Goal: Use online tool/utility: Utilize a website feature to perform a specific function

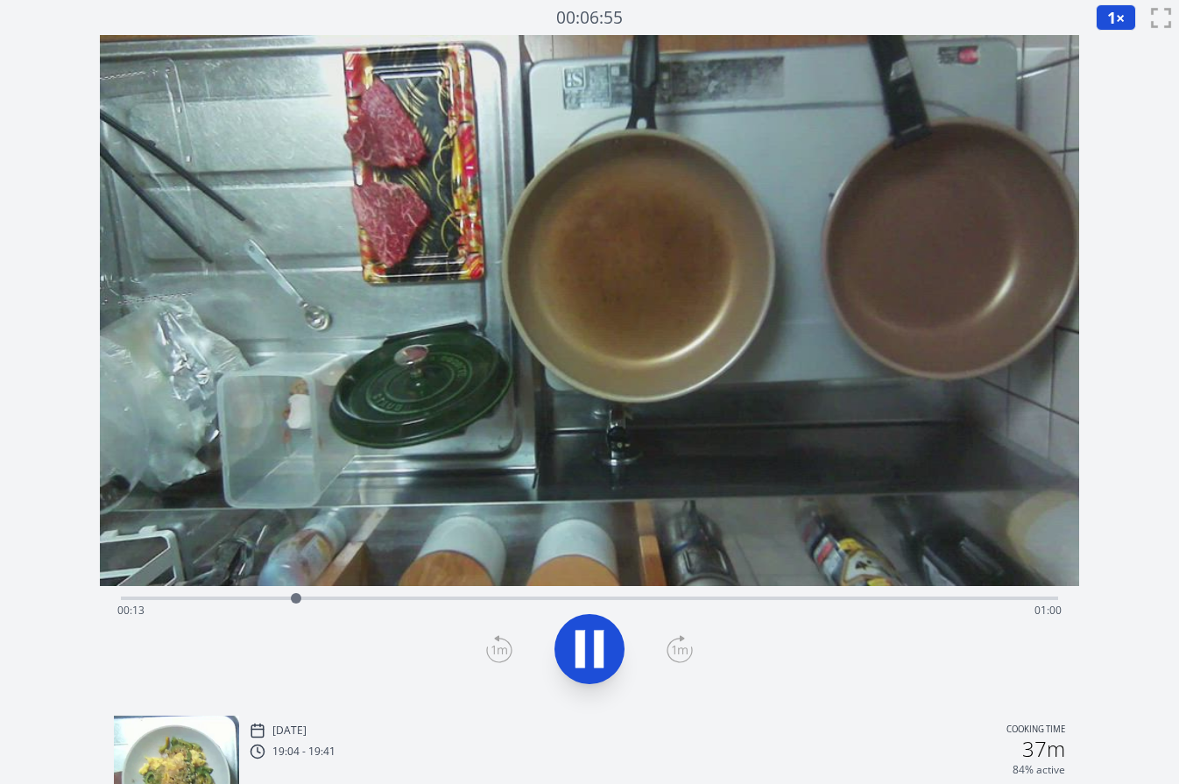
click at [794, 727] on div "Mon, 18th Aug 2025 Cooking time" at bounding box center [658, 731] width 816 height 16
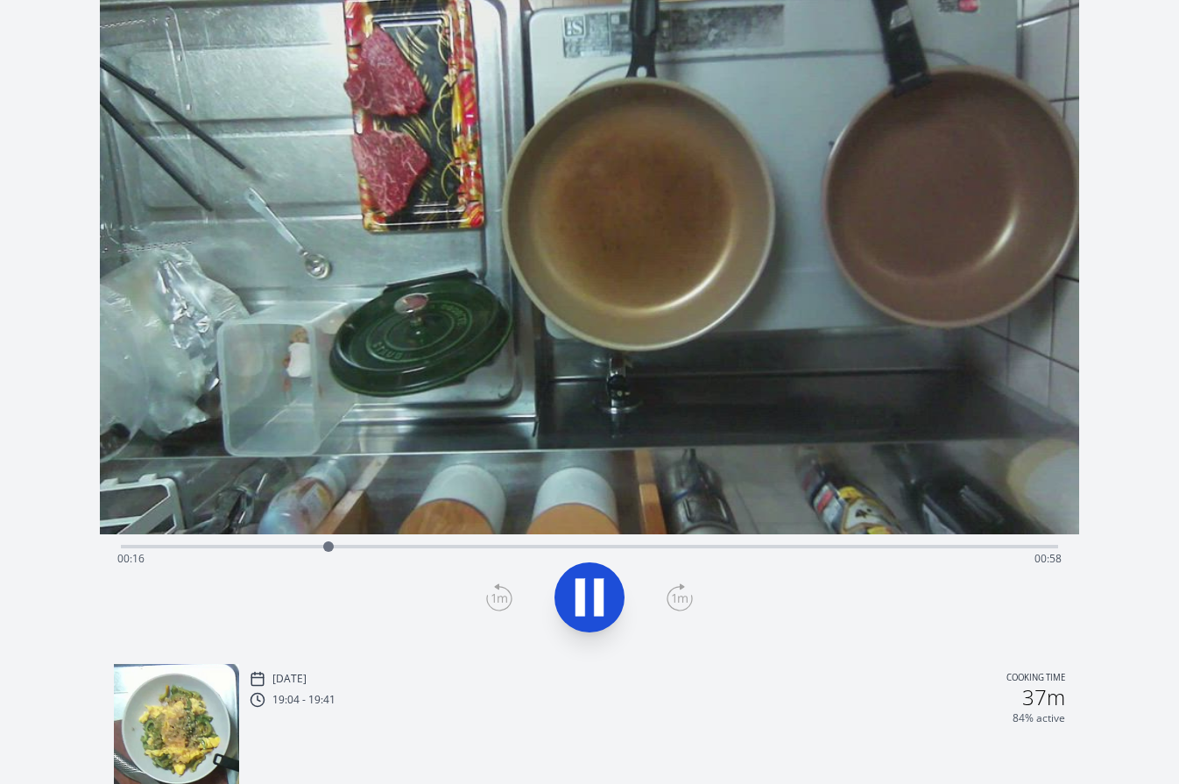
scroll to position [46, 0]
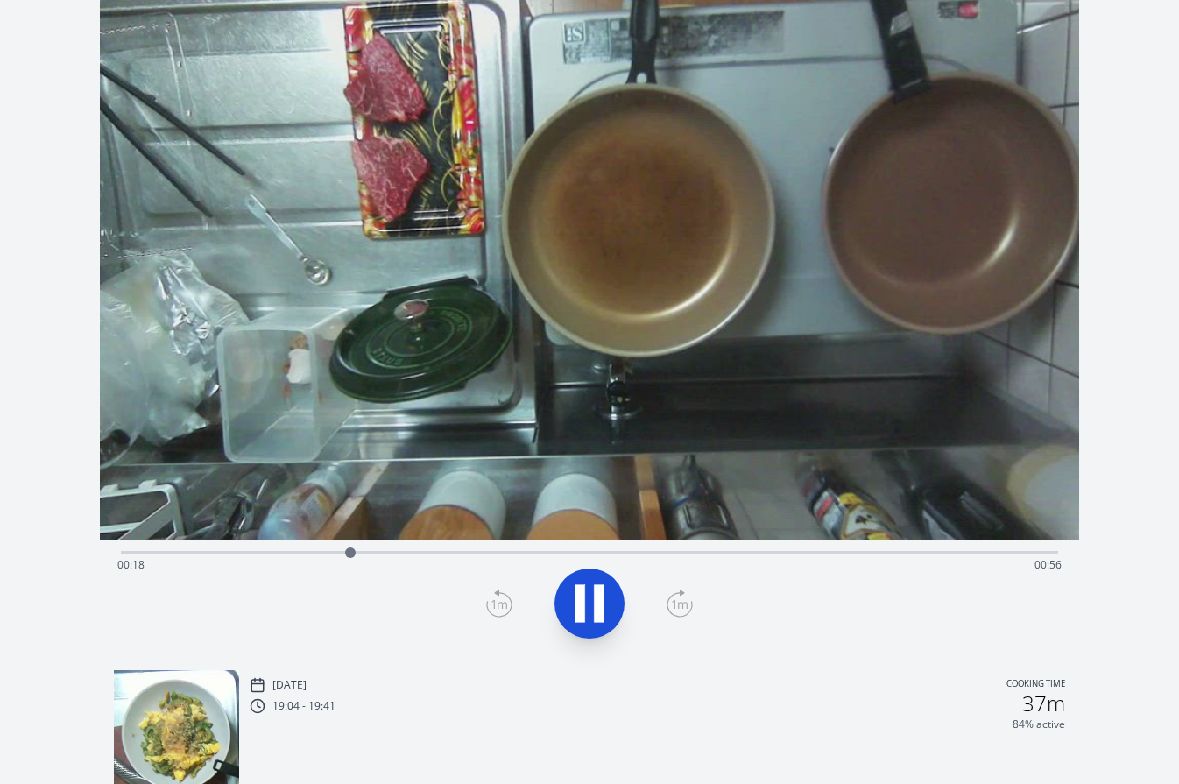
click at [267, 552] on div "Time elapsed: 00:18 Time remaining: 00:56" at bounding box center [589, 565] width 945 height 28
click at [223, 554] on div "Time elapsed: 00:12 Time remaining: 01:02" at bounding box center [589, 565] width 945 height 28
click at [179, 551] on div "Time elapsed: 00:08 Time remaining: 01:06" at bounding box center [589, 565] width 945 height 28
click at [707, 550] on div "Time elapsed: 00:08 Time remaining: 01:06" at bounding box center [590, 550] width 938 height 21
click at [766, 550] on div "Time elapsed: 00:47 Time remaining: 00:26" at bounding box center [590, 550] width 938 height 21
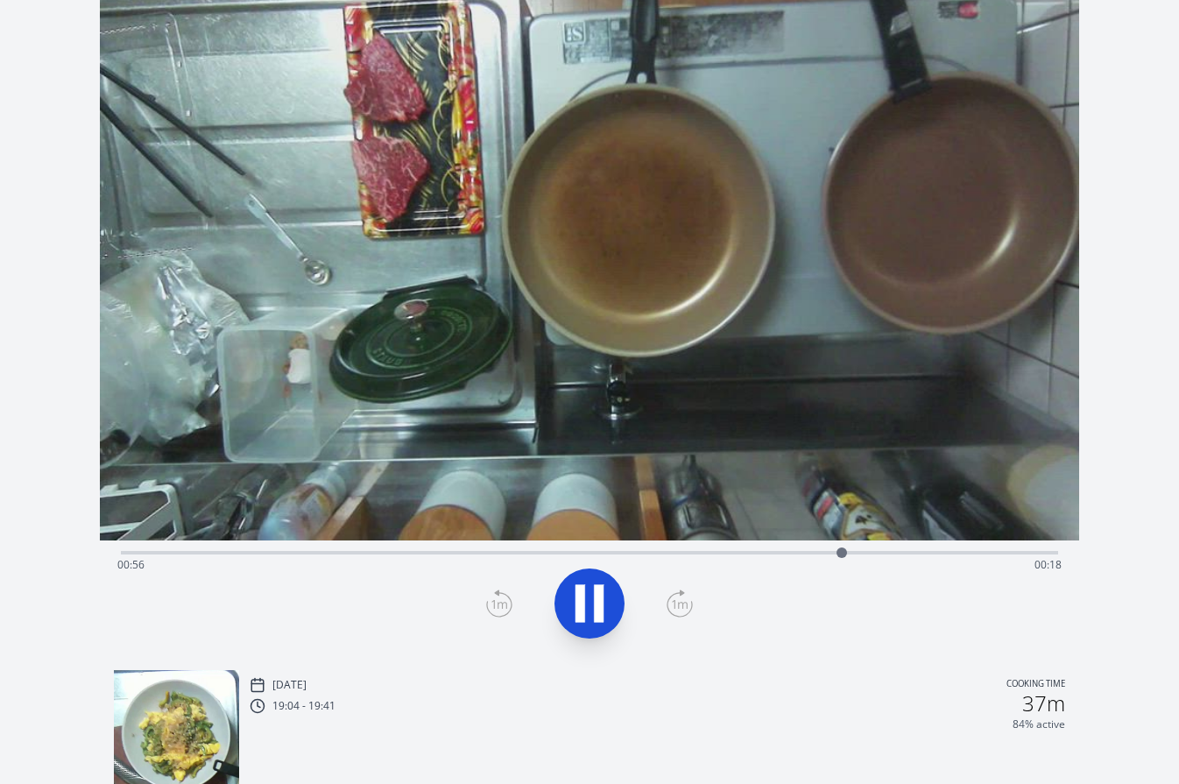
click at [597, 605] on icon at bounding box center [599, 604] width 10 height 38
click at [503, 603] on icon at bounding box center [499, 605] width 12 height 11
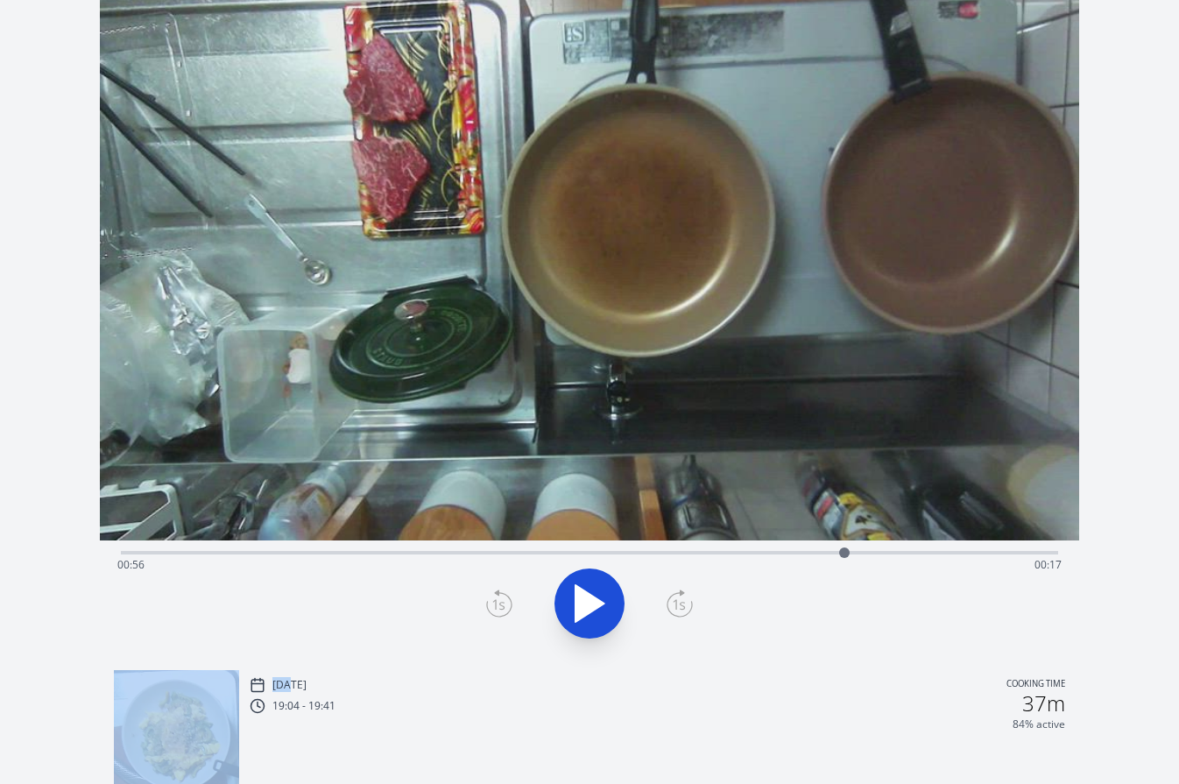
click at [503, 603] on icon at bounding box center [499, 605] width 12 height 11
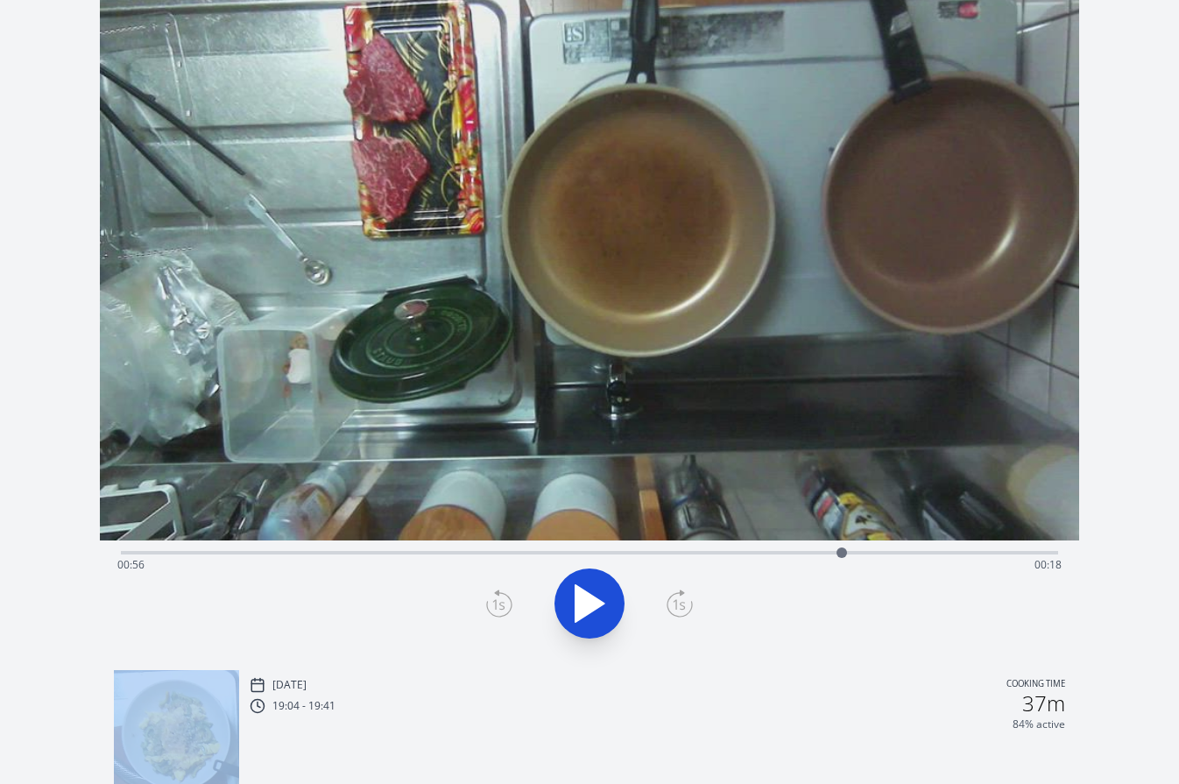
click at [503, 603] on icon at bounding box center [499, 605] width 12 height 11
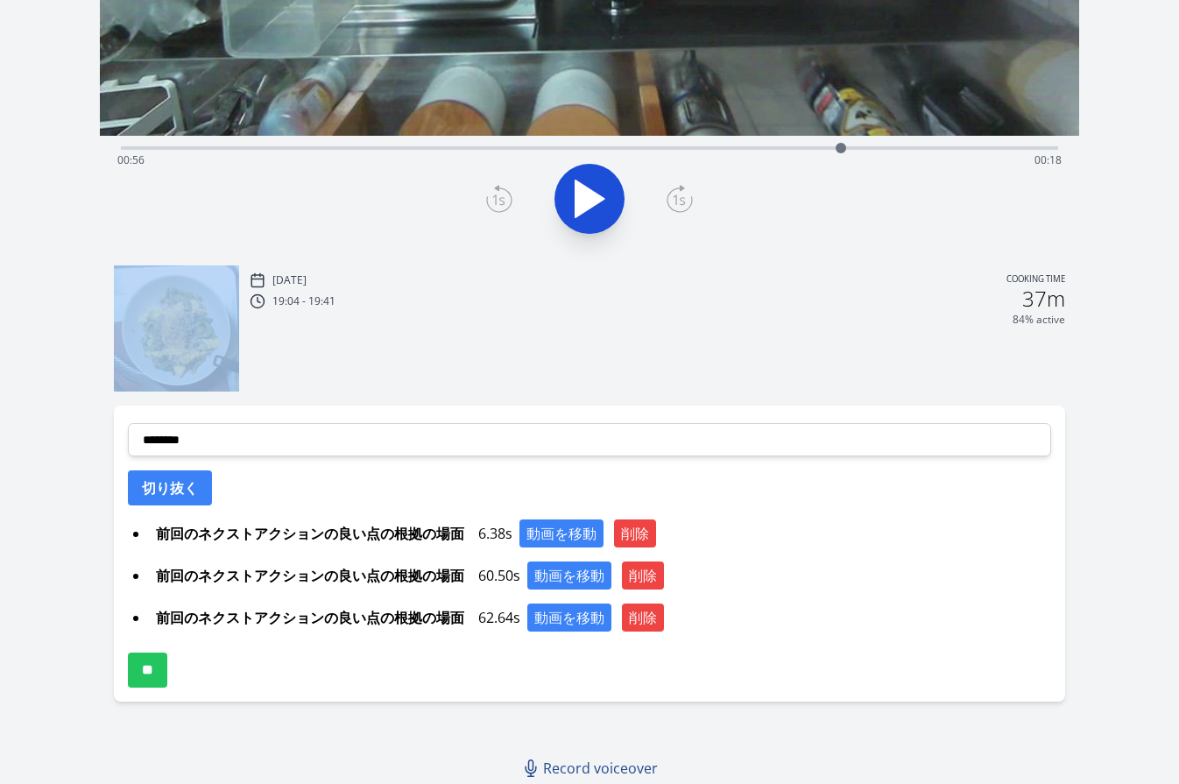
scroll to position [452, 0]
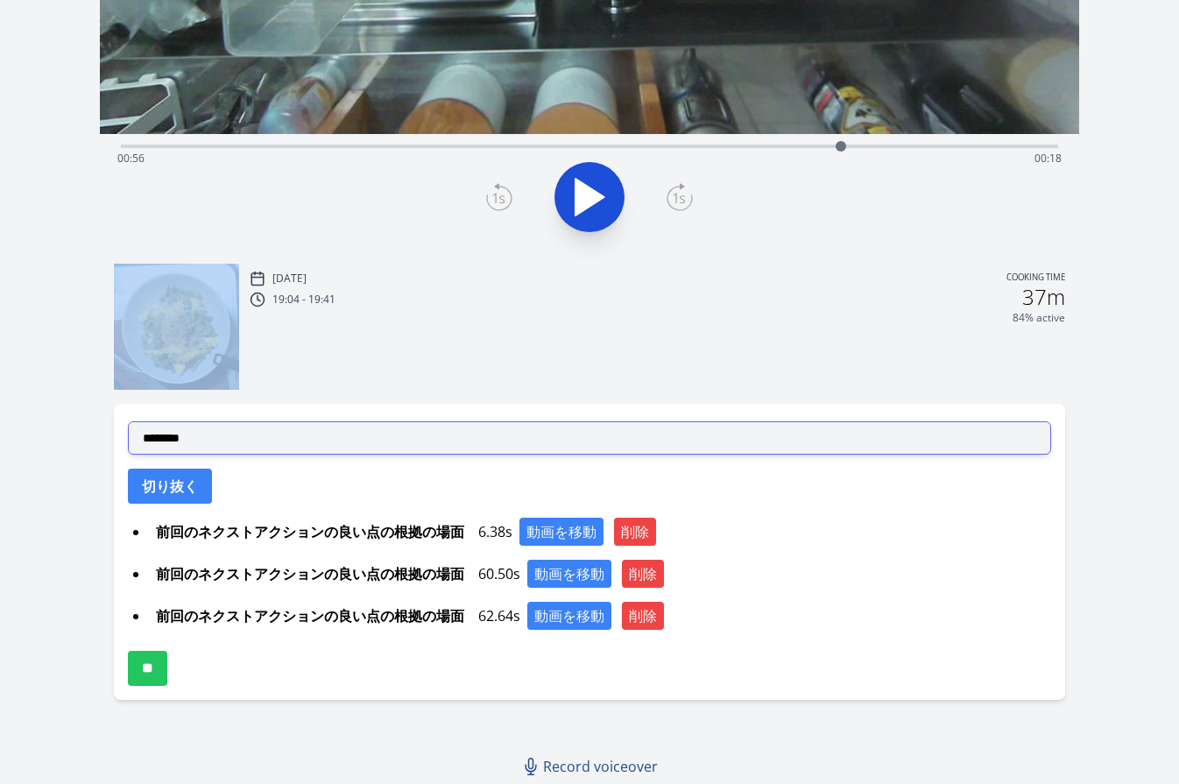
click at [518, 441] on select "**********" at bounding box center [590, 437] width 924 height 33
select select "**********"
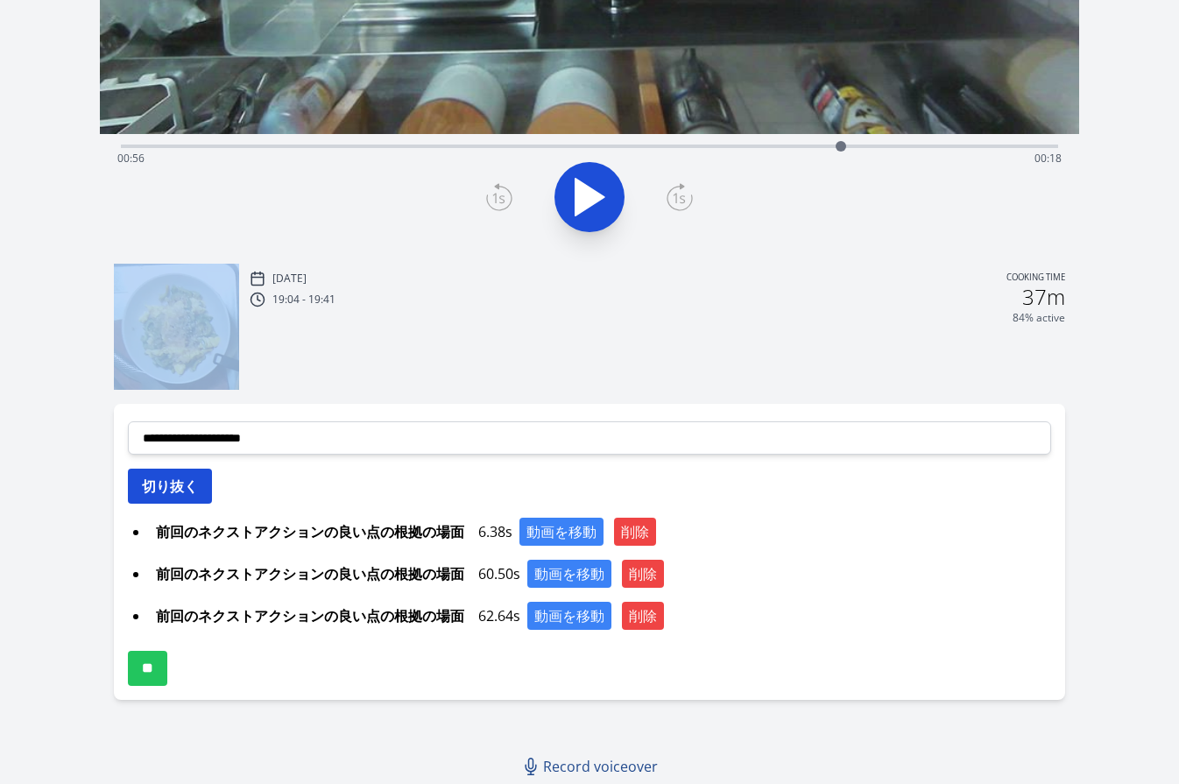
click at [202, 492] on button "切り抜く" at bounding box center [170, 486] width 84 height 35
select select
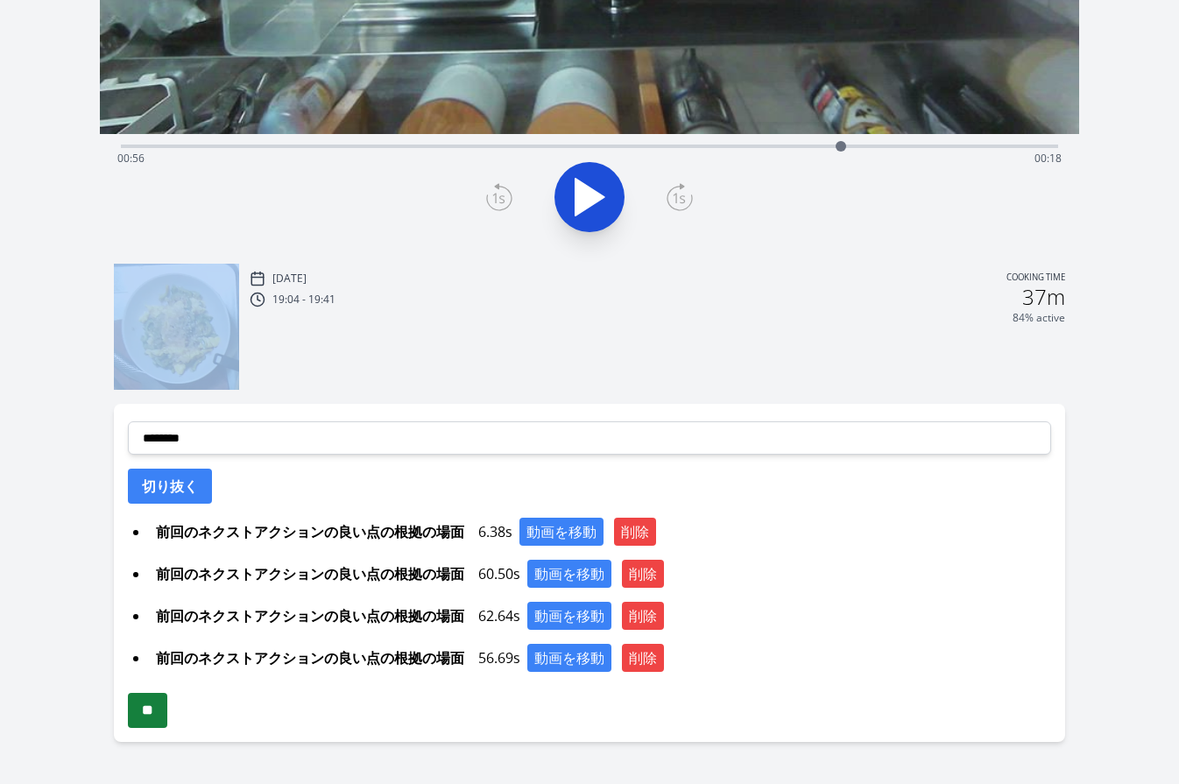
click at [162, 706] on input "**" at bounding box center [147, 710] width 39 height 35
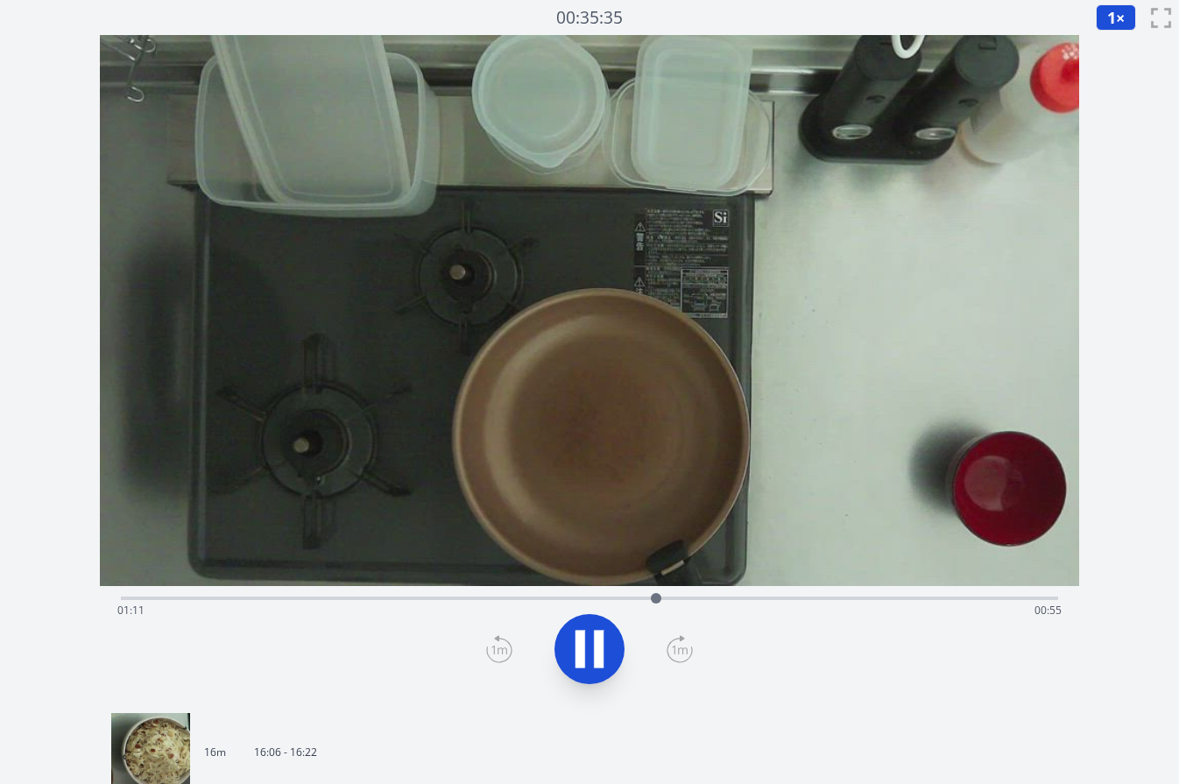
click at [271, 601] on div "Time elapsed: 01:11 Time remaining: 00:55" at bounding box center [589, 611] width 945 height 28
click at [245, 598] on div "Time elapsed: 00:20 Time remaining: 01:46" at bounding box center [589, 611] width 945 height 28
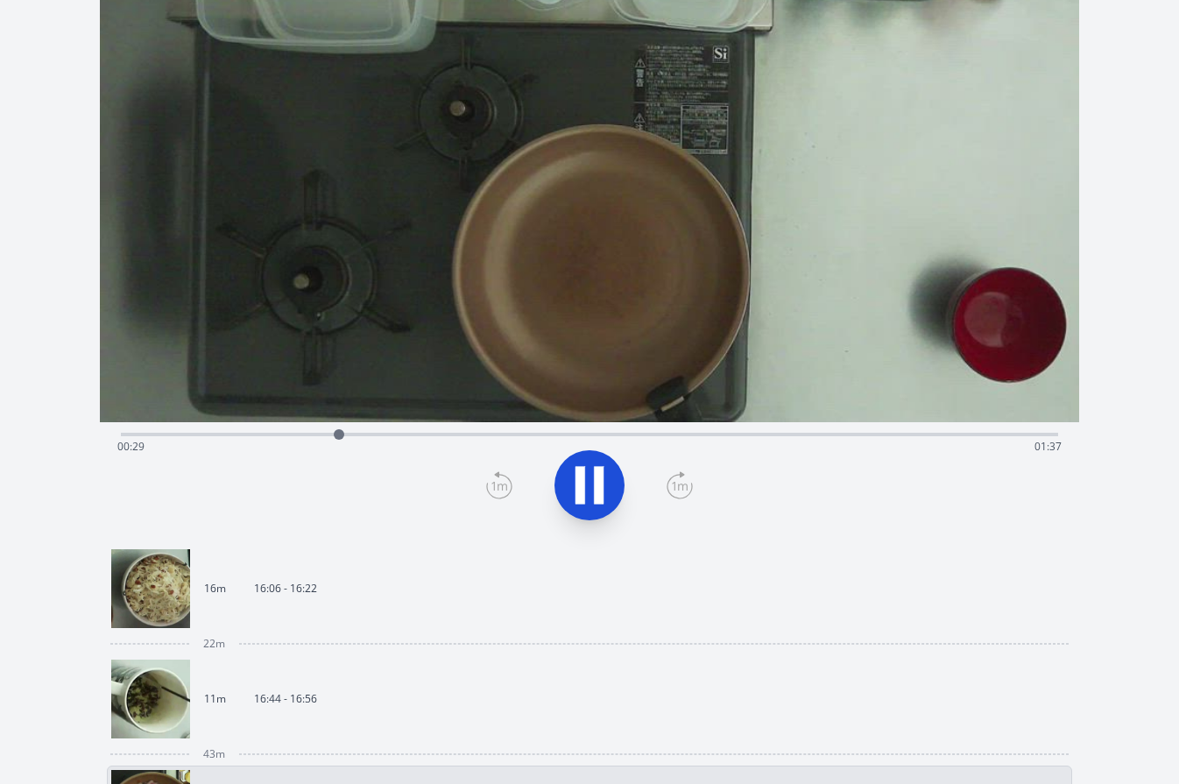
scroll to position [156, 0]
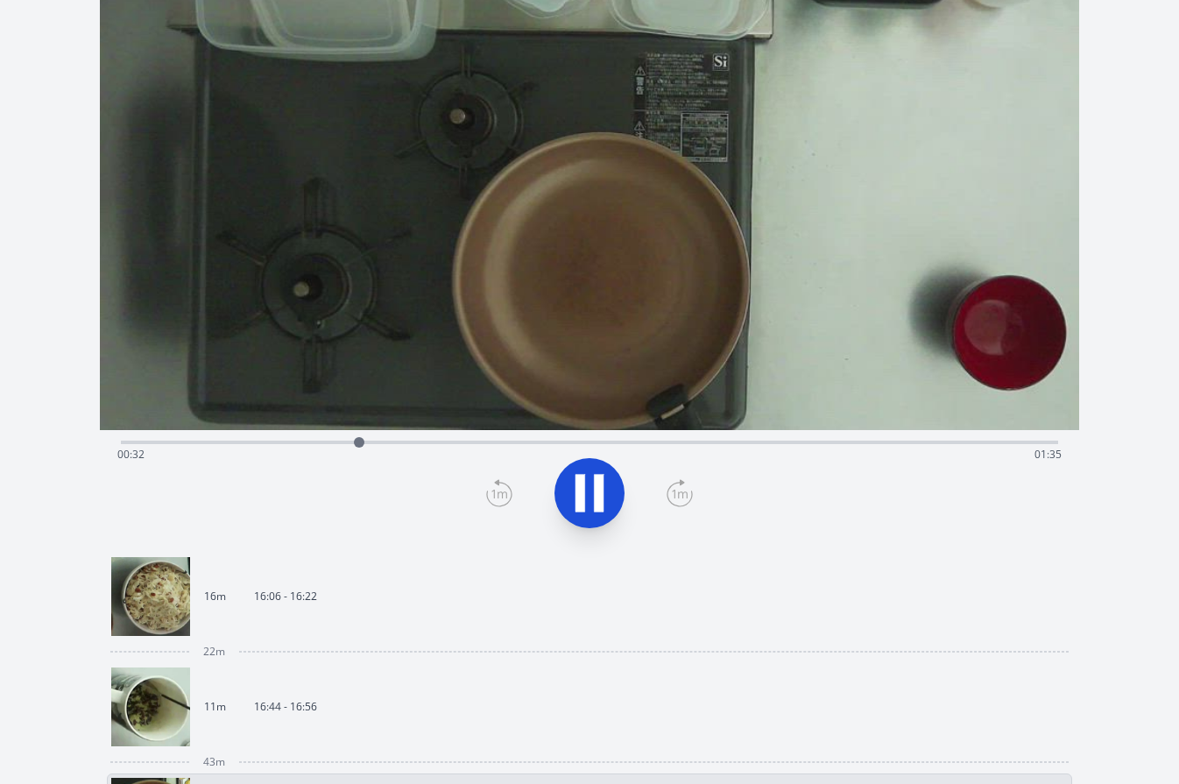
click at [448, 445] on div "Time elapsed: 00:32 Time remaining: 01:35" at bounding box center [589, 455] width 945 height 28
click at [575, 479] on icon at bounding box center [580, 494] width 10 height 38
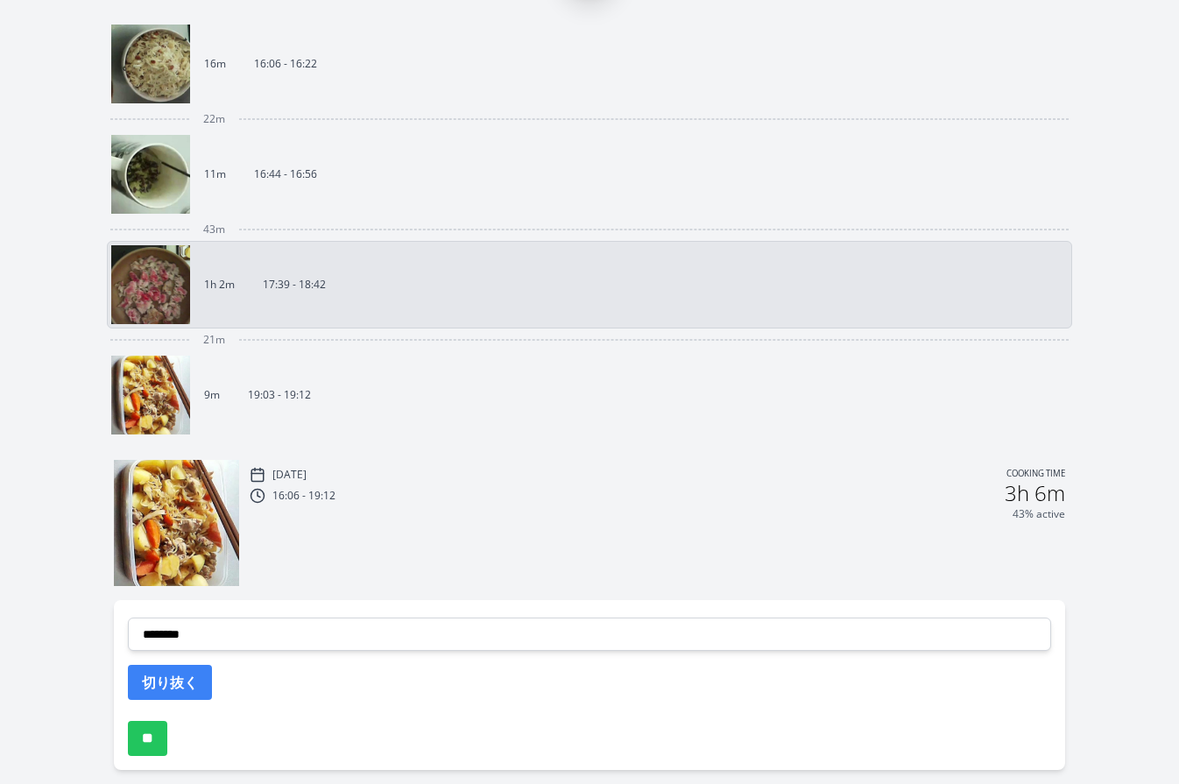
scroll to position [759, 0]
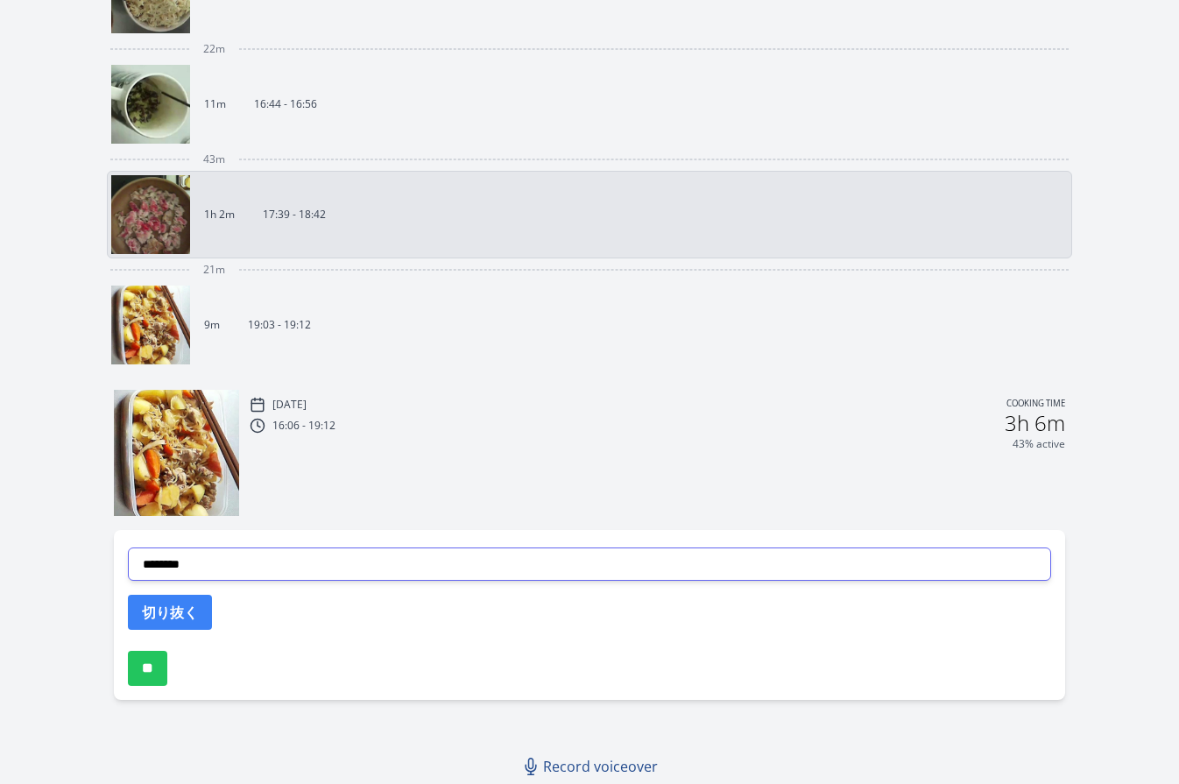
click at [495, 559] on select "**********" at bounding box center [590, 563] width 924 height 33
select select "**********"
click at [202, 605] on button "切り抜く" at bounding box center [170, 612] width 84 height 35
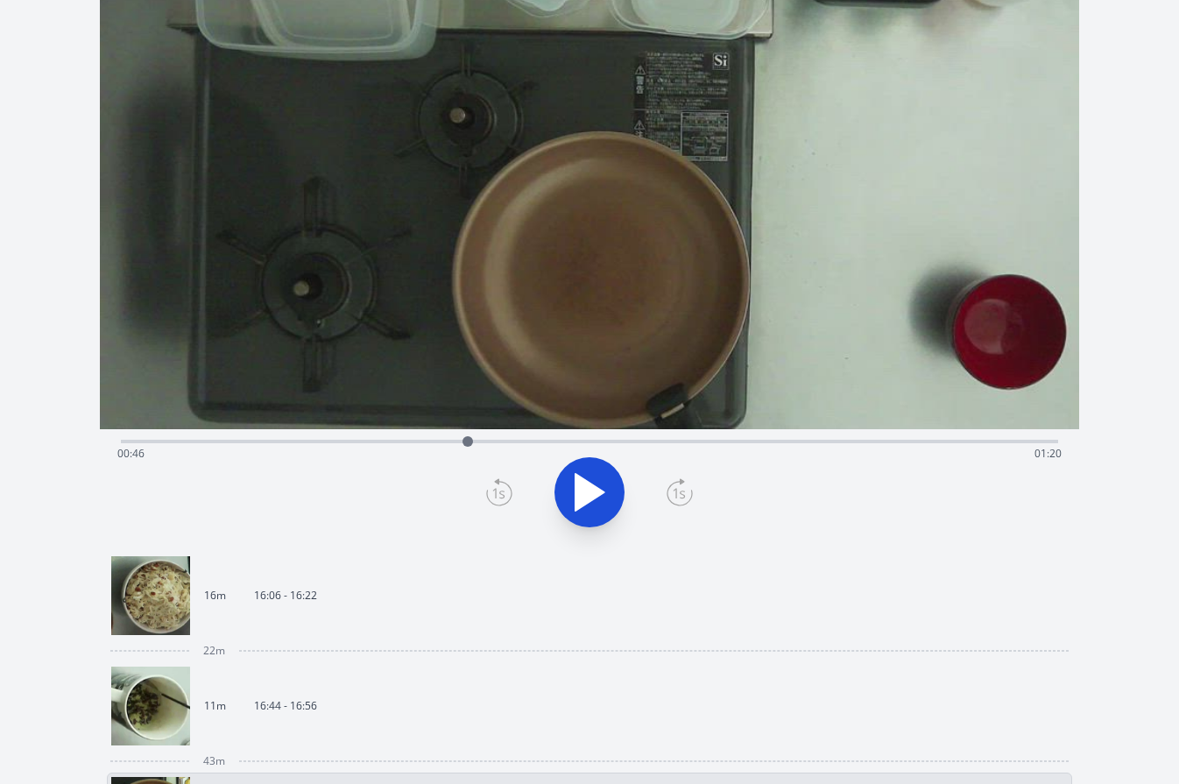
scroll to position [153, 0]
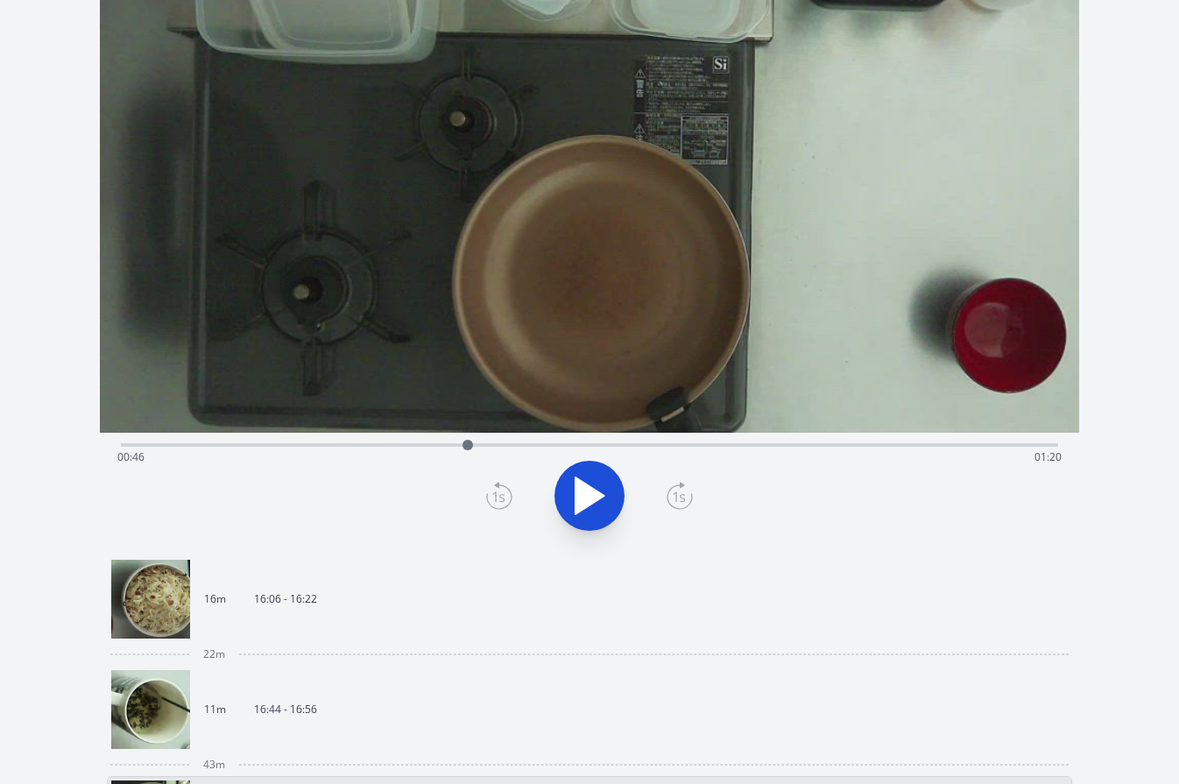
click at [1129, 328] on div "Discard Recording? You will not be able to recover this once discarded. Cancel …" at bounding box center [589, 639] width 1179 height 1585
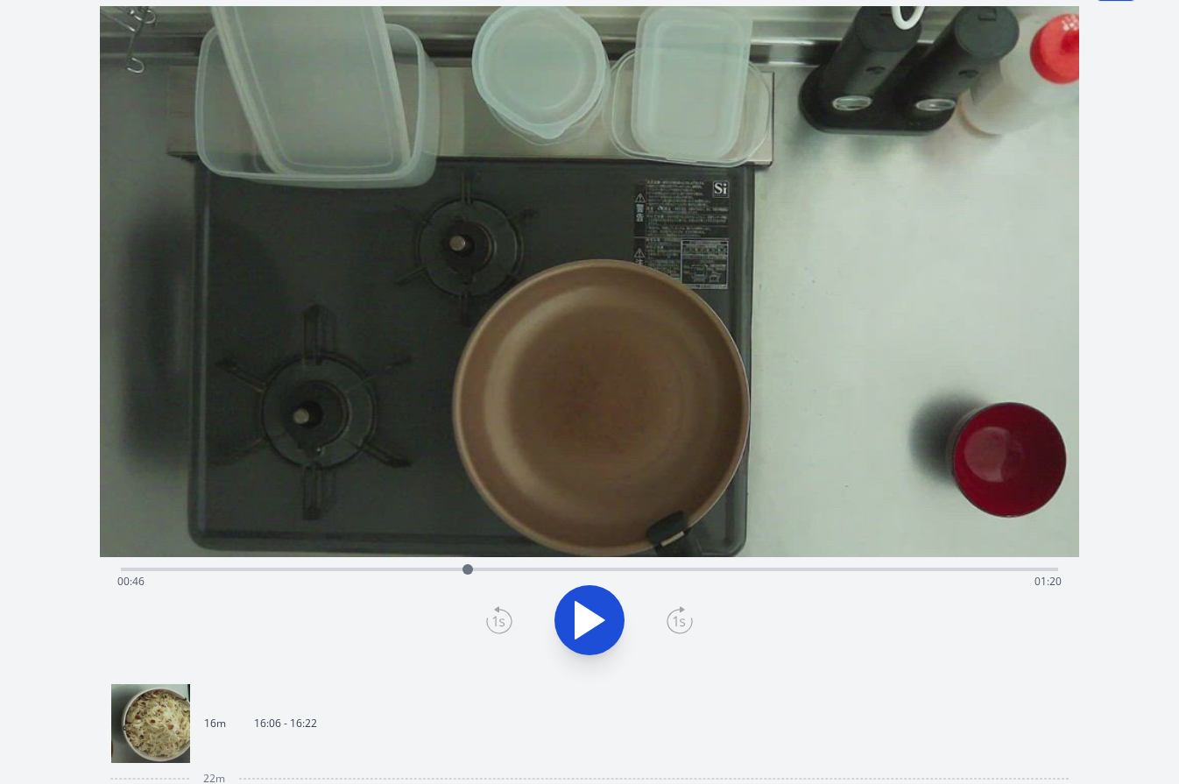
scroll to position [0, 0]
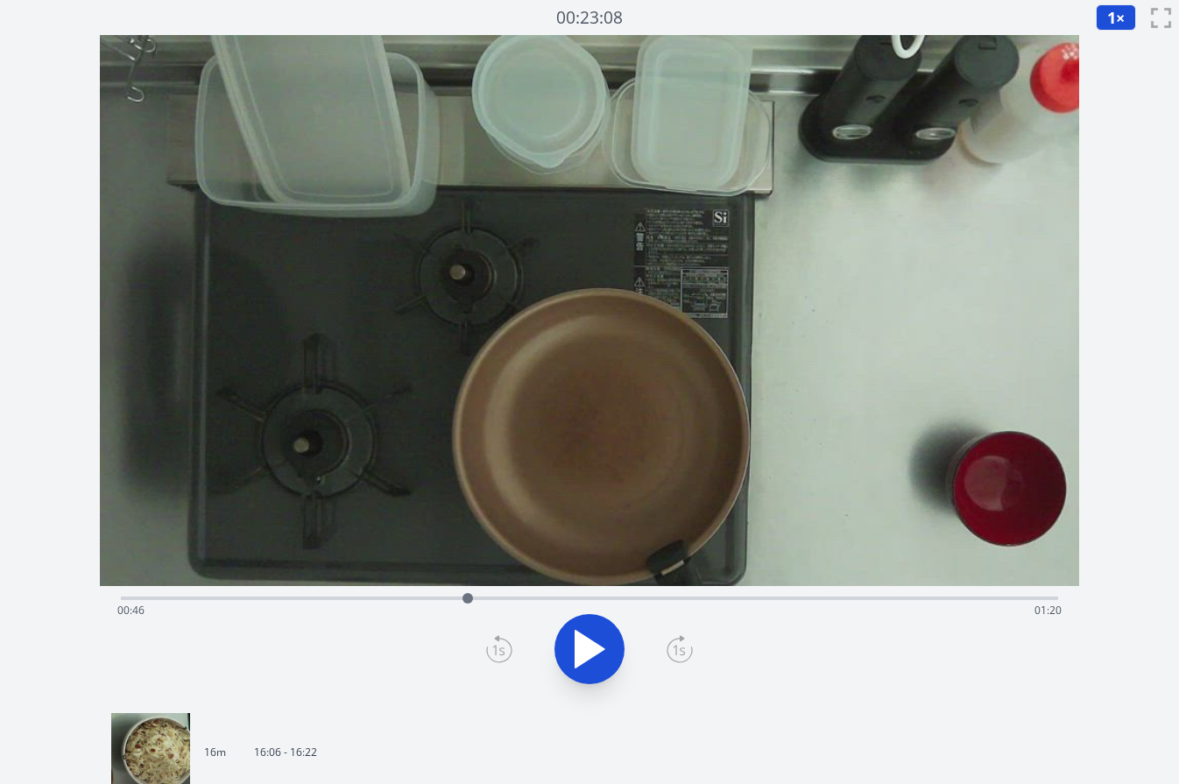
click at [442, 598] on div "Time elapsed: 00:46 Time remaining: 01:20" at bounding box center [589, 611] width 945 height 28
click at [437, 598] on div at bounding box center [442, 598] width 11 height 11
click at [425, 598] on div at bounding box center [437, 598] width 26 height 26
click at [495, 649] on icon at bounding box center [499, 651] width 12 height 11
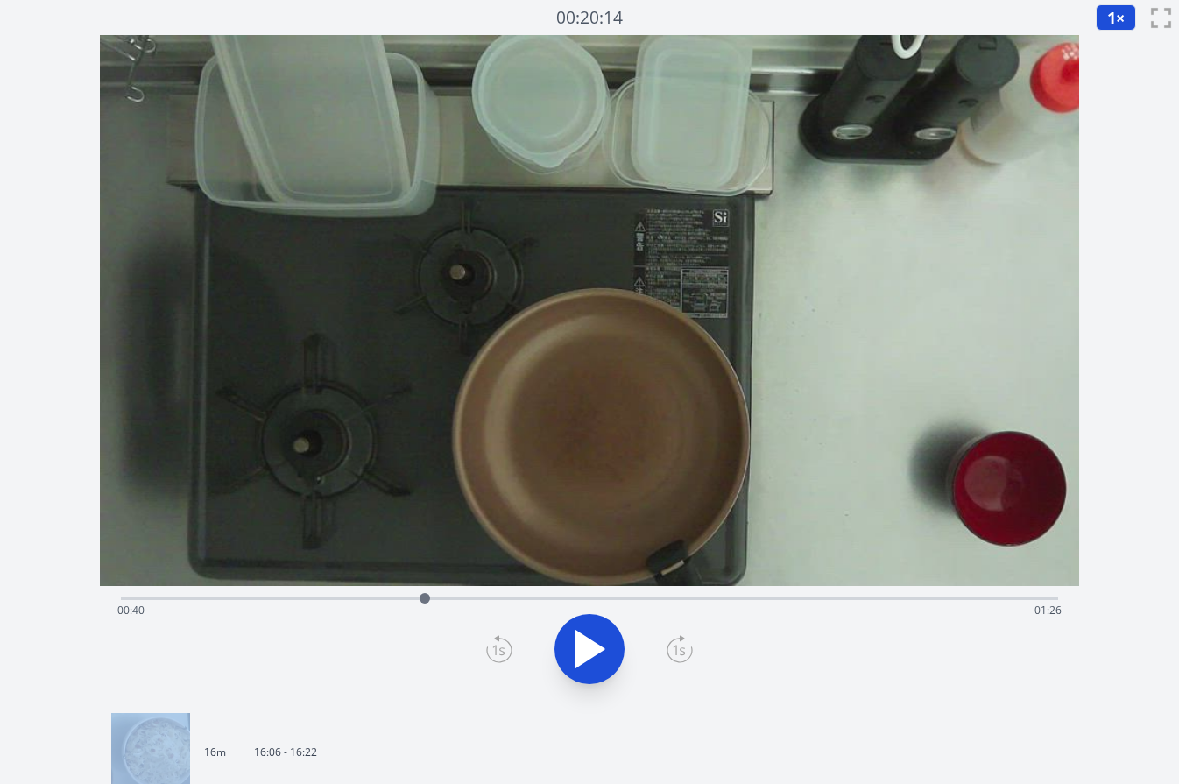
click at [495, 649] on icon at bounding box center [499, 651] width 12 height 11
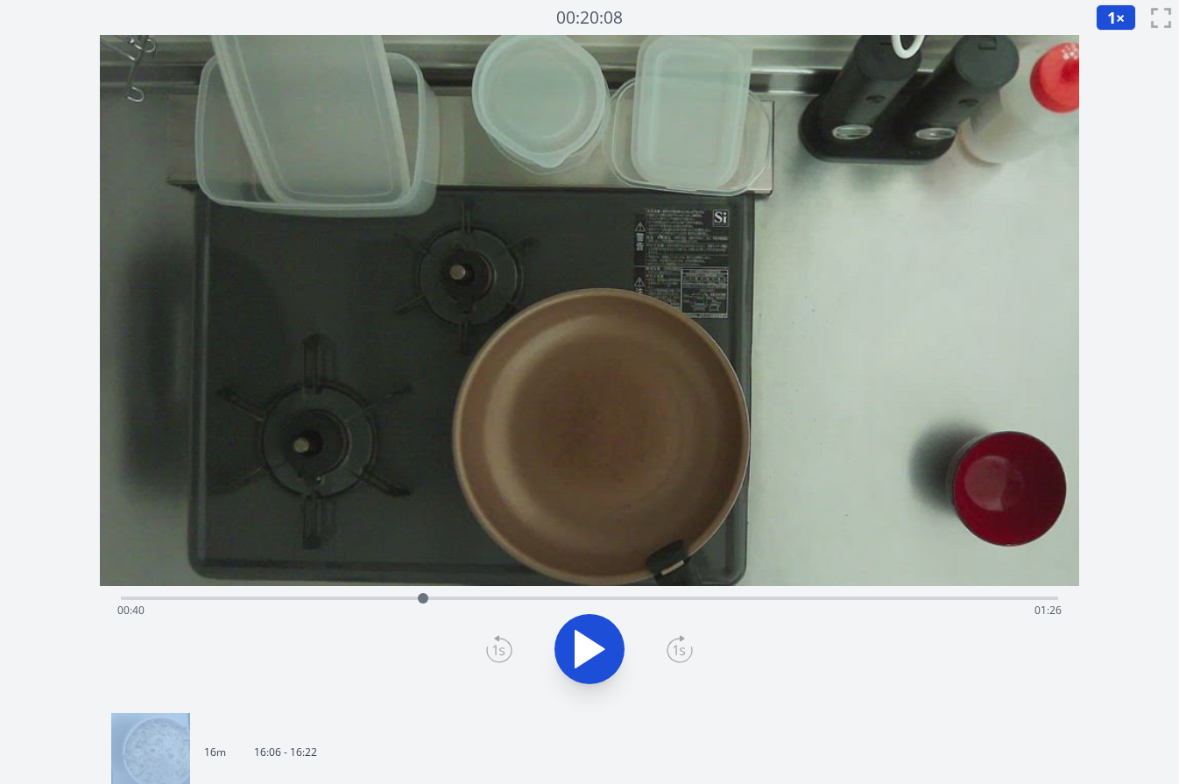
click at [495, 649] on icon at bounding box center [499, 651] width 12 height 11
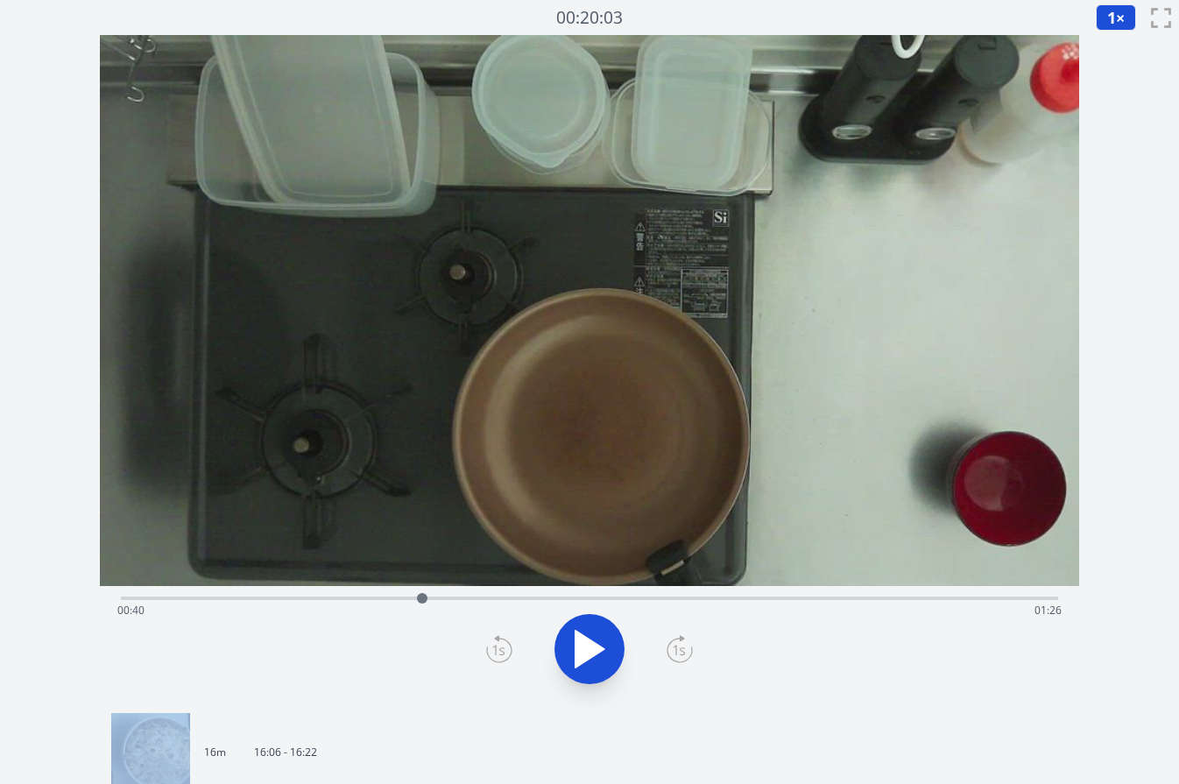
click at [495, 649] on icon at bounding box center [499, 651] width 12 height 11
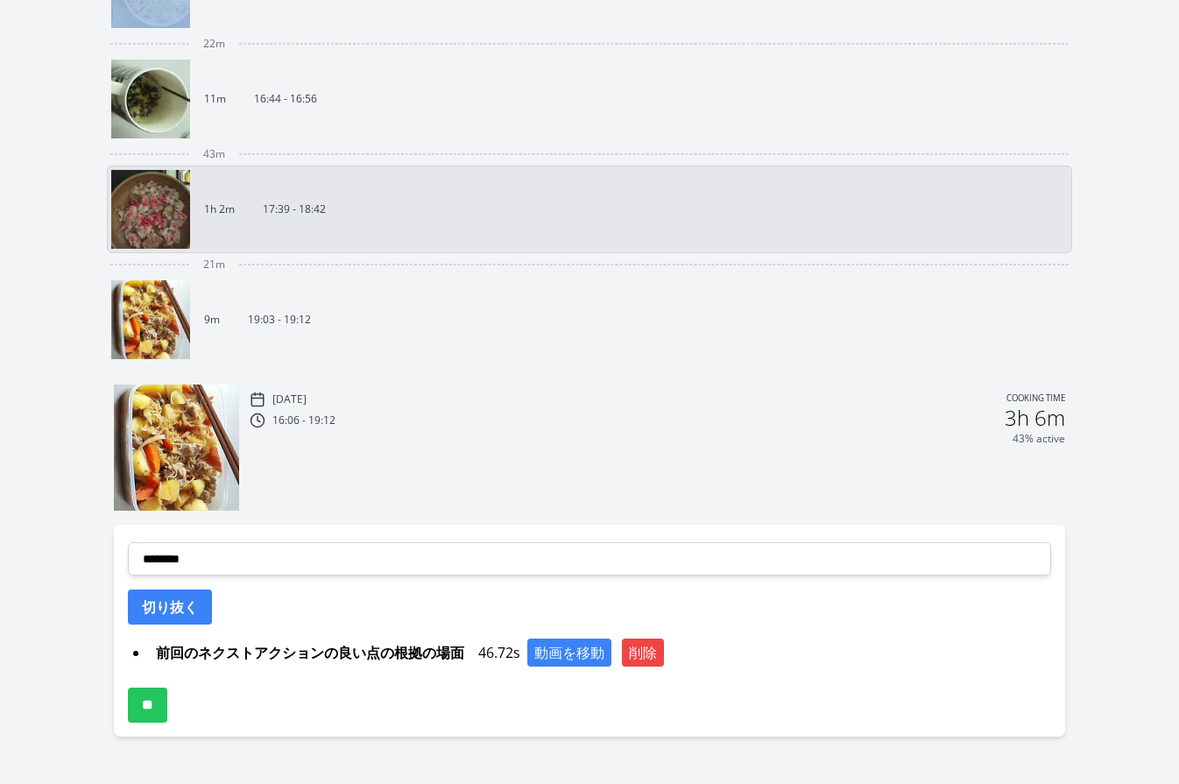
scroll to position [780, 0]
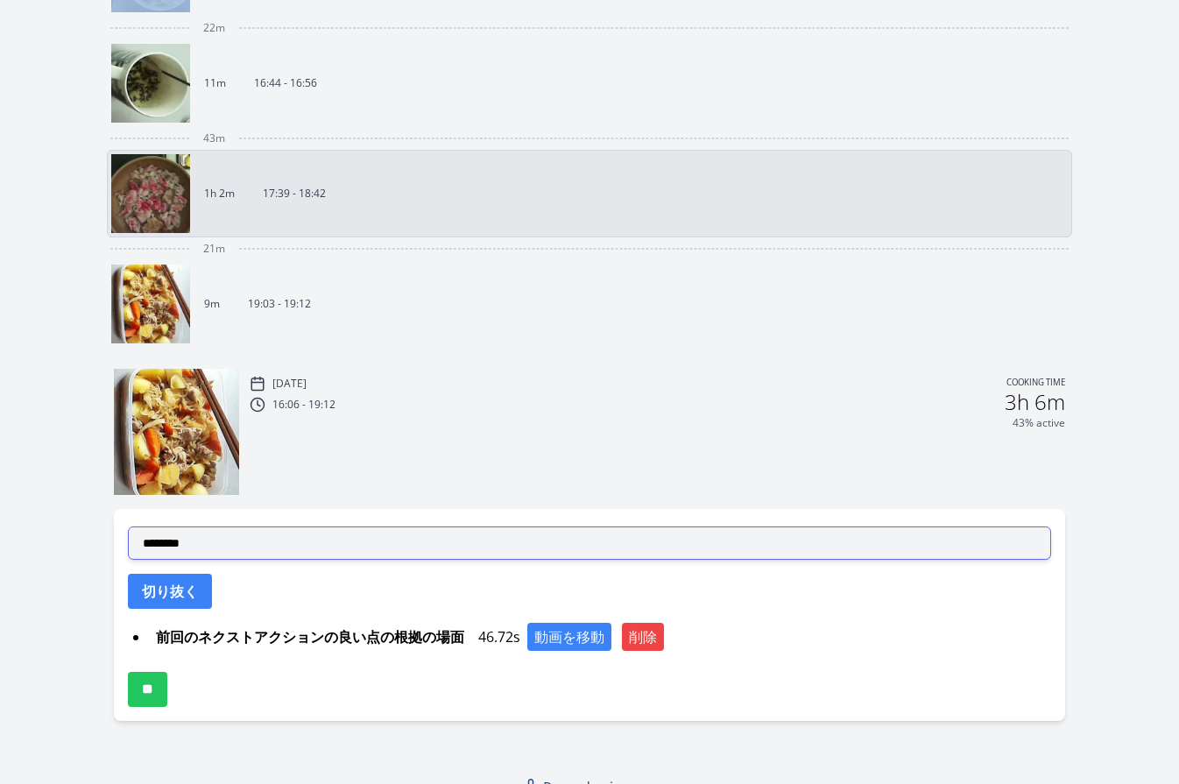
click at [489, 540] on select "**********" at bounding box center [590, 542] width 924 height 33
select select "**********"
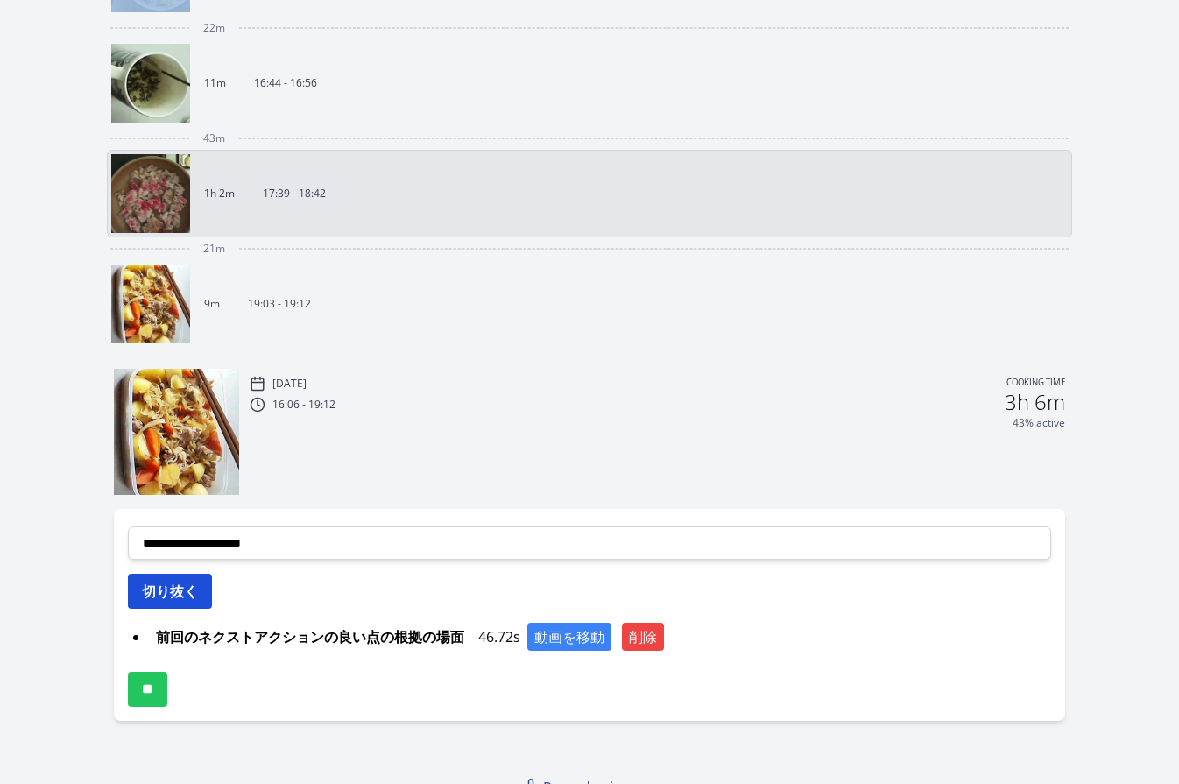
click at [205, 594] on button "切り抜く" at bounding box center [170, 591] width 84 height 35
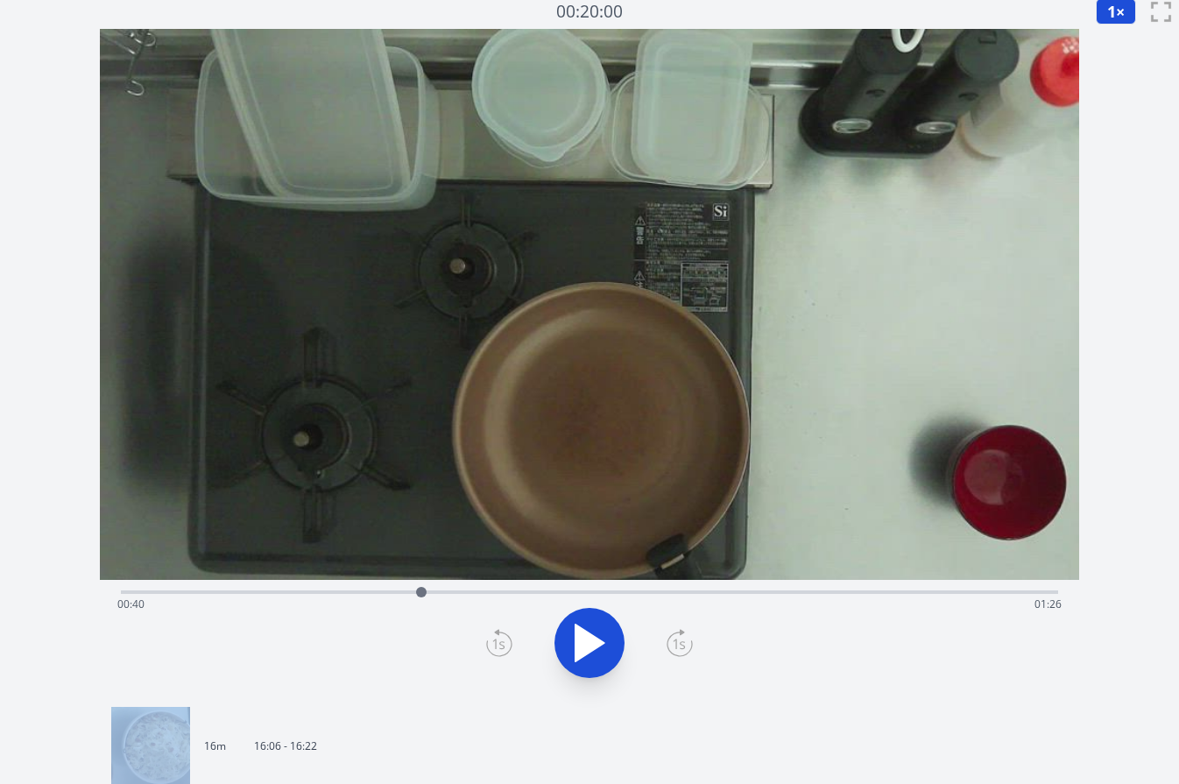
scroll to position [0, 0]
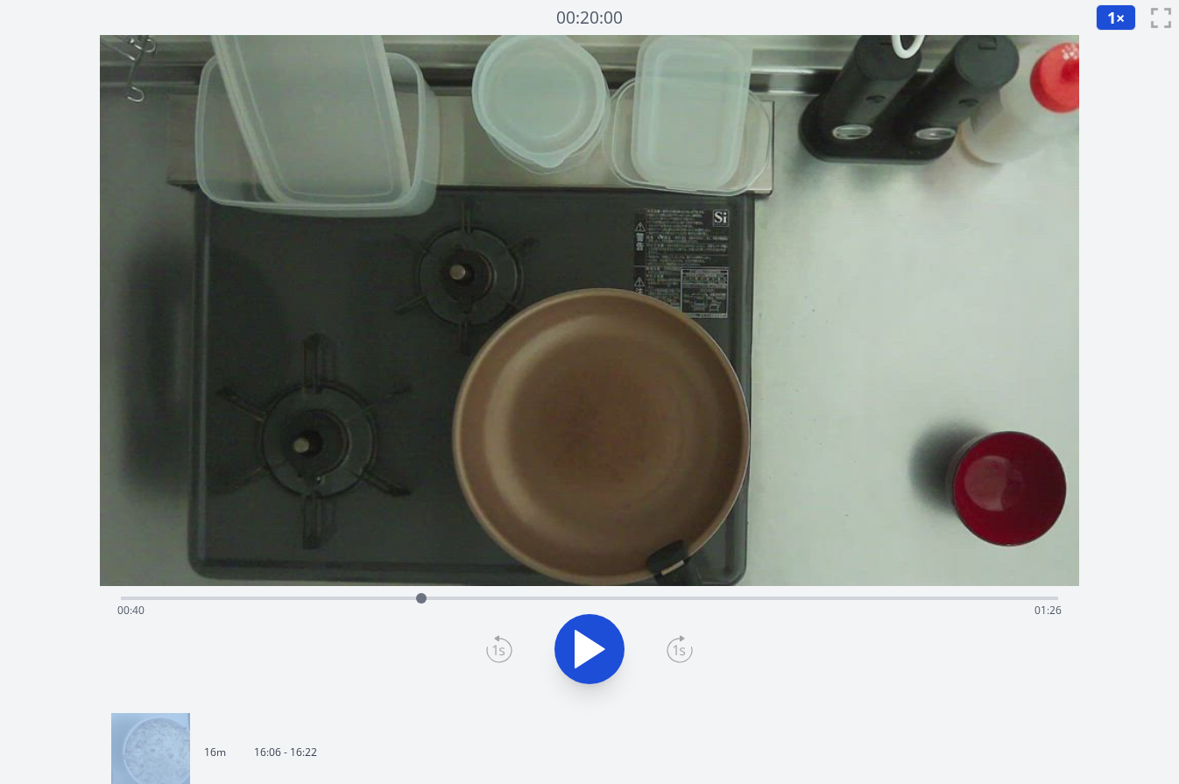
click at [576, 648] on icon at bounding box center [589, 649] width 29 height 37
click at [576, 648] on icon at bounding box center [580, 650] width 10 height 38
click at [576, 648] on icon at bounding box center [589, 649] width 29 height 37
click at [576, 650] on icon at bounding box center [580, 650] width 10 height 38
click at [384, 597] on div "Time elapsed: 00:50 Time remaining: 01:16" at bounding box center [589, 611] width 945 height 28
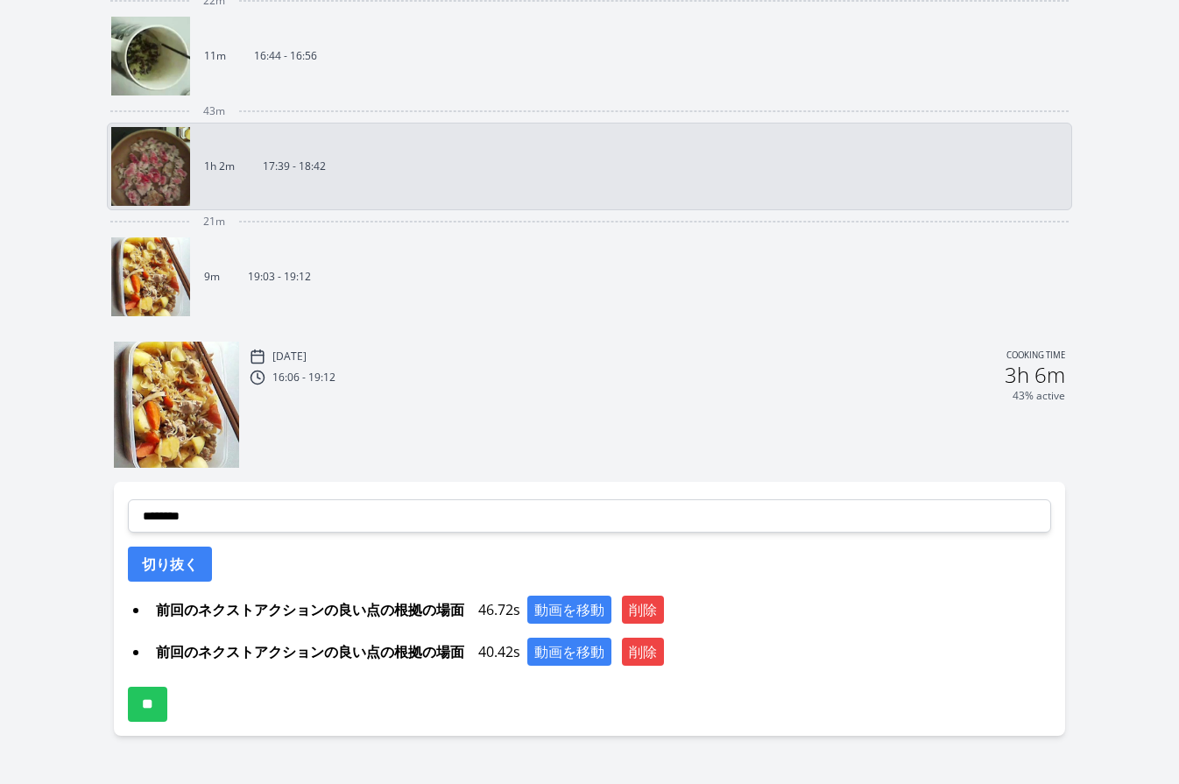
scroll to position [817, 0]
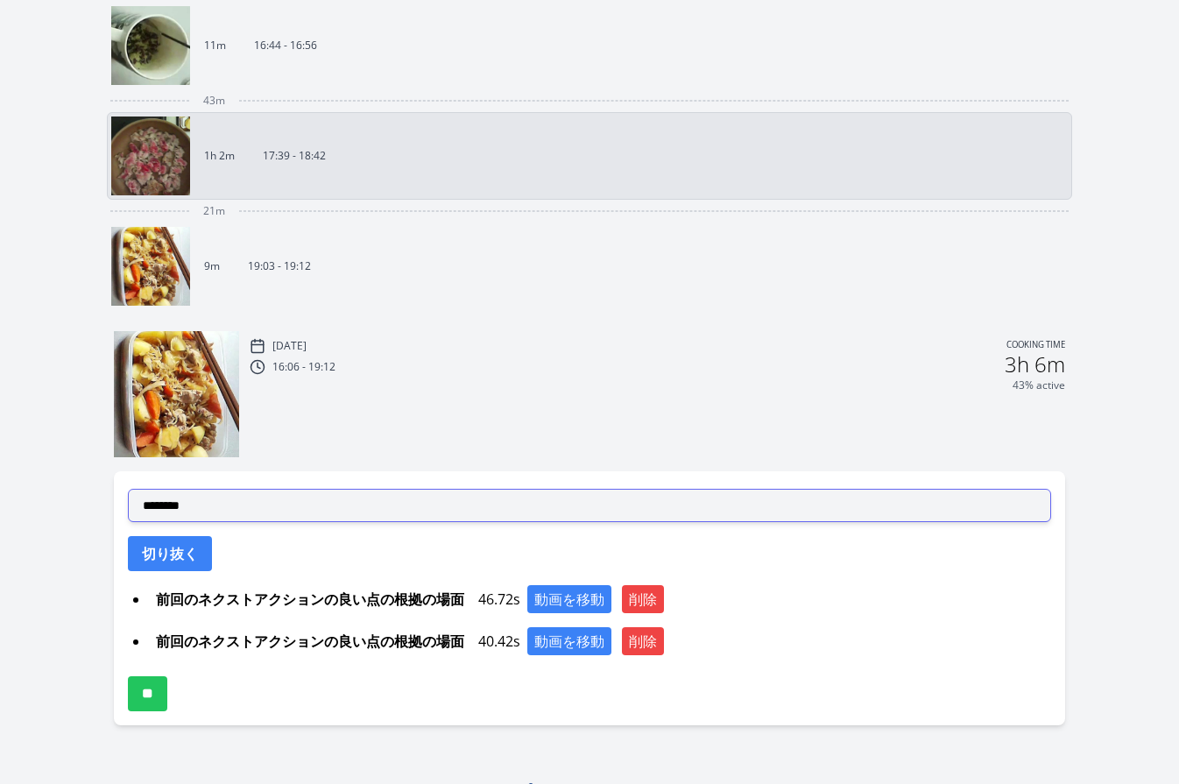
click at [451, 512] on select "**********" at bounding box center [590, 505] width 924 height 33
select select "**********"
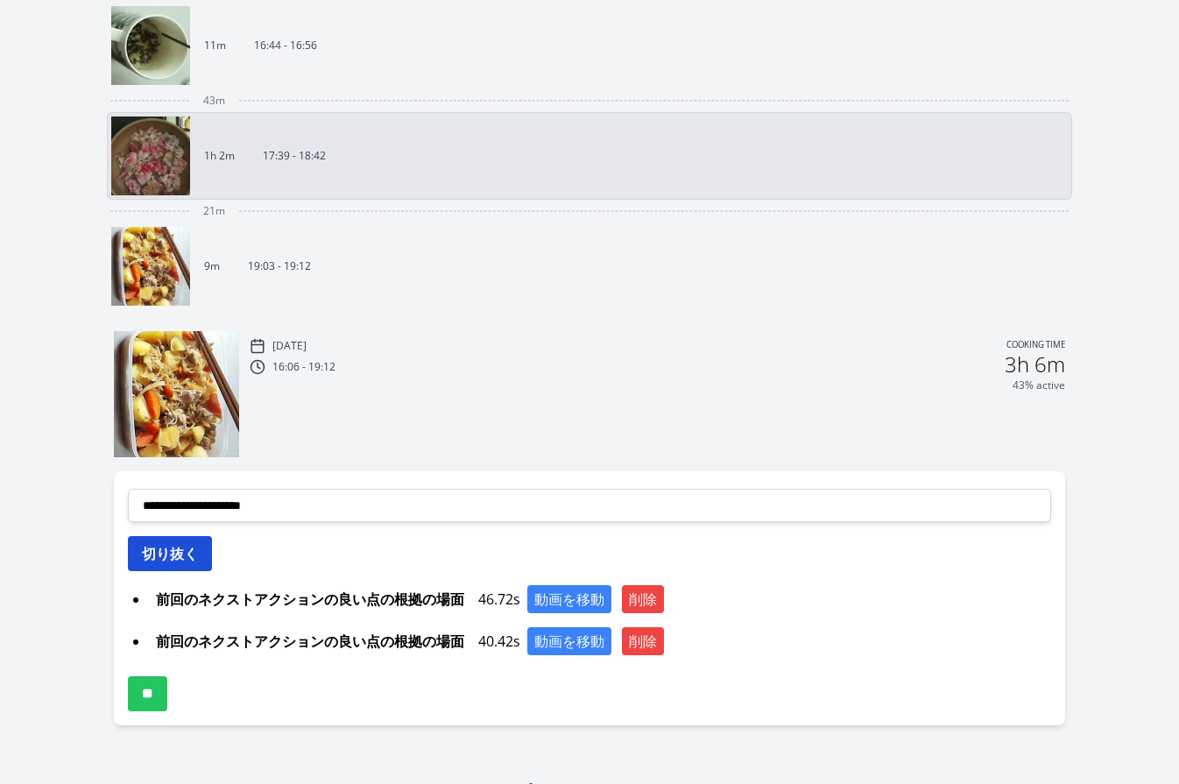
click at [194, 561] on button "切り抜く" at bounding box center [170, 553] width 84 height 35
select select
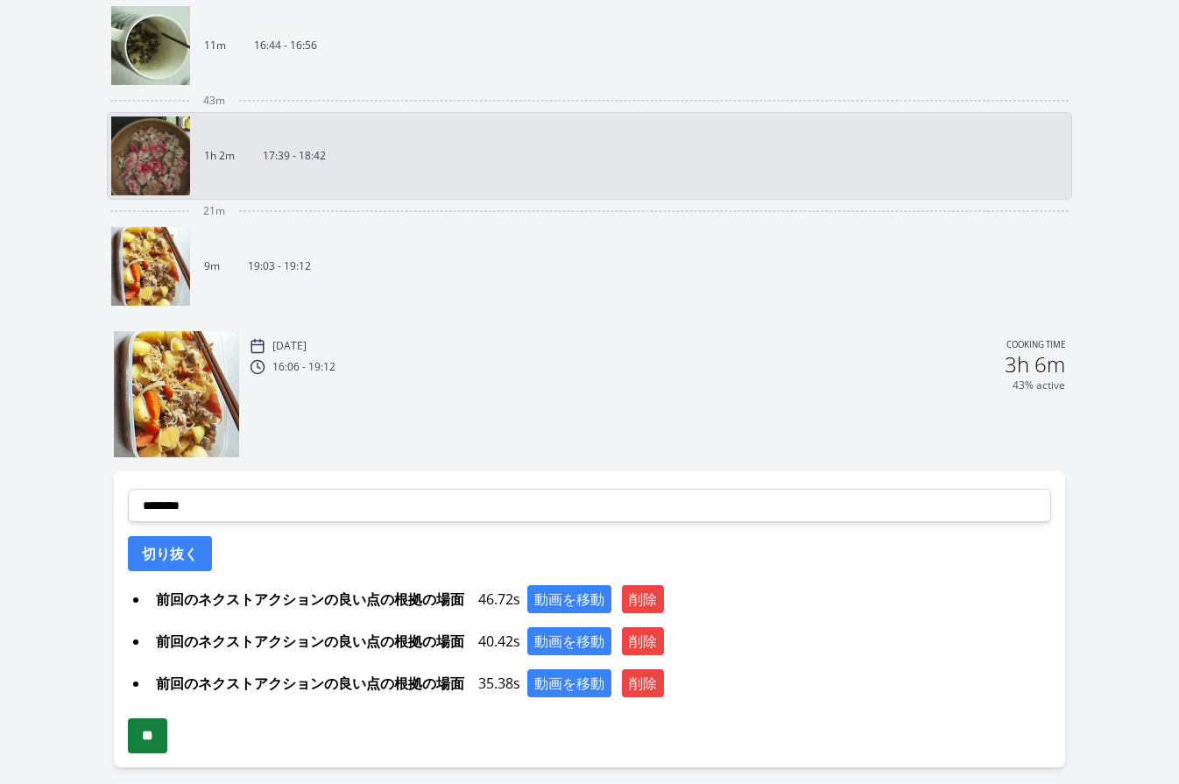
click at [167, 742] on input "**" at bounding box center [147, 735] width 39 height 35
